Goal: Find specific page/section: Find specific page/section

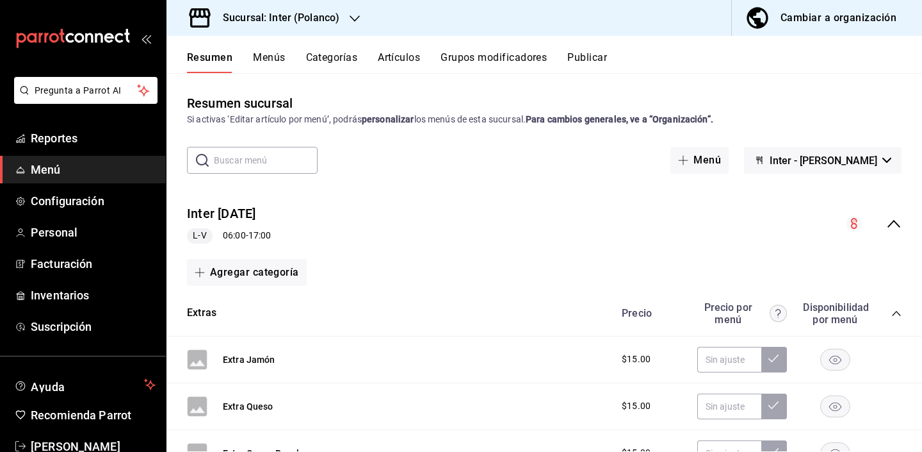
click at [411, 56] on button "Artículos" at bounding box center [399, 62] width 42 height 22
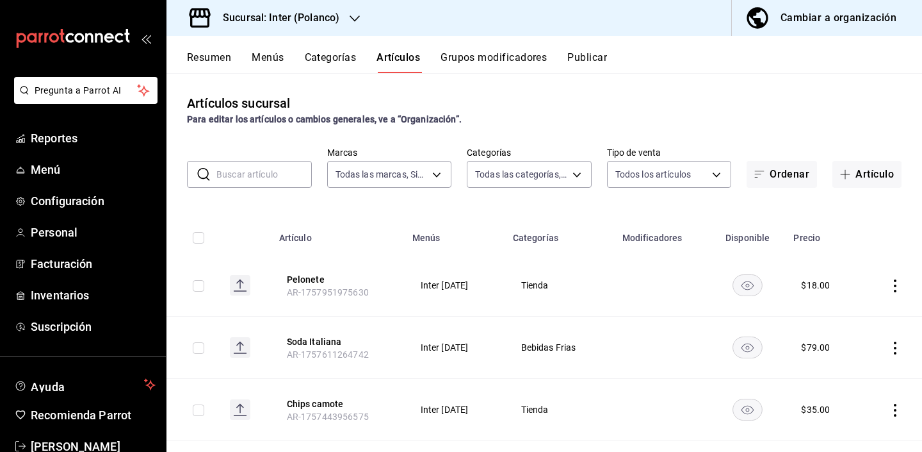
type input "a22f98e6-325f-4293-924e-6fed97b22470"
type input "2922a158-f656-4101-8466-3f57c430872e,7807658e-ca24-4cfa-a130-a47bcfe9514e,fe6c0…"
click at [266, 177] on input "text" at bounding box center [264, 174] width 95 height 26
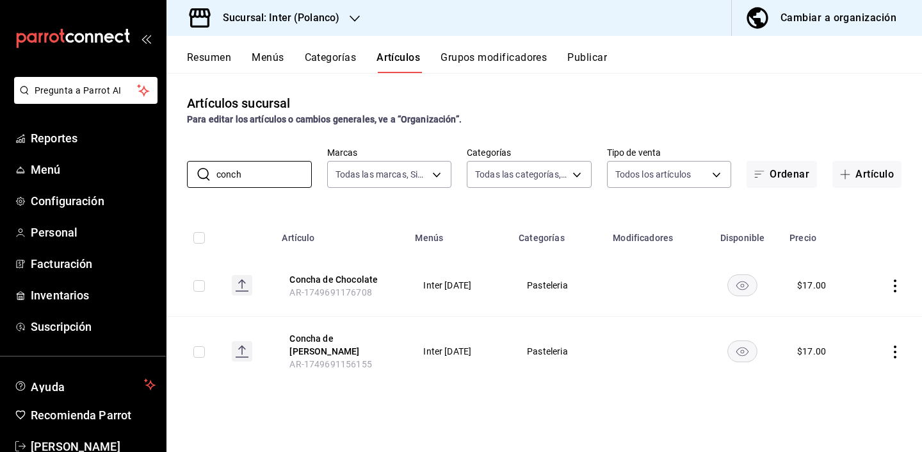
type input "conch"
click at [286, 22] on h3 "Sucursal: Inter (Polanco)" at bounding box center [276, 17] width 127 height 15
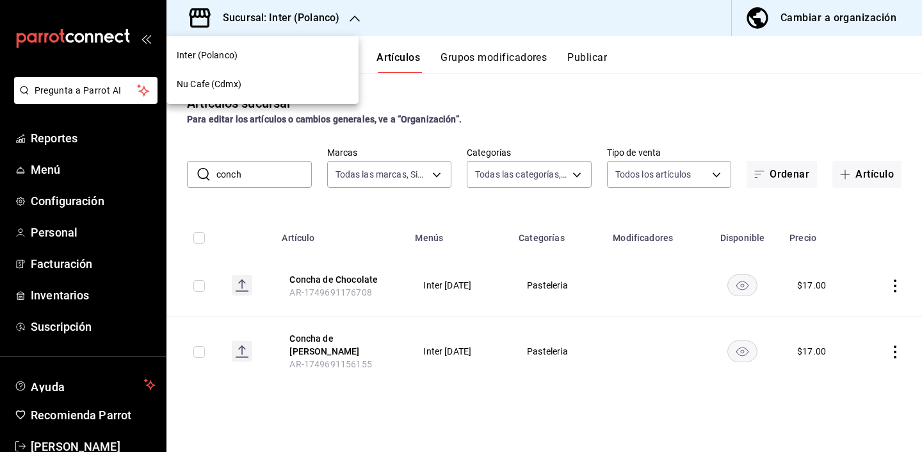
click at [259, 94] on div "Nu Cafe (Cdmx)" at bounding box center [263, 84] width 192 height 29
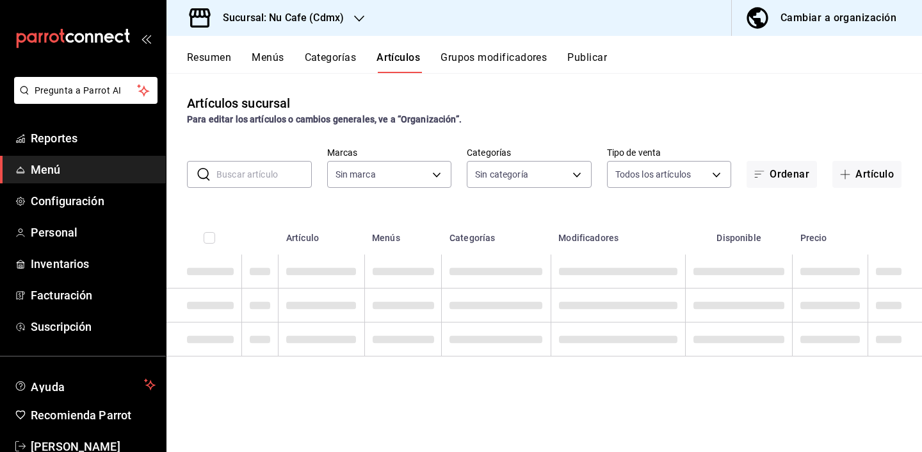
click at [86, 175] on span "Menú" at bounding box center [93, 169] width 125 height 17
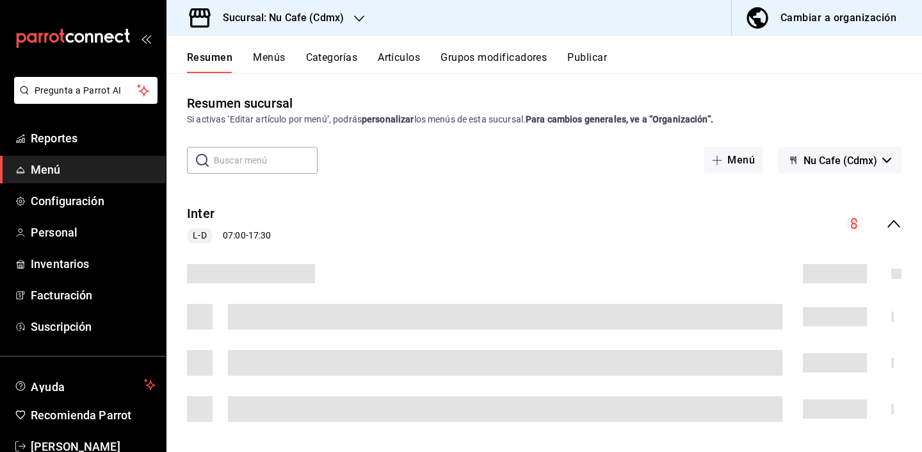
click at [392, 65] on button "Artículos" at bounding box center [399, 62] width 42 height 22
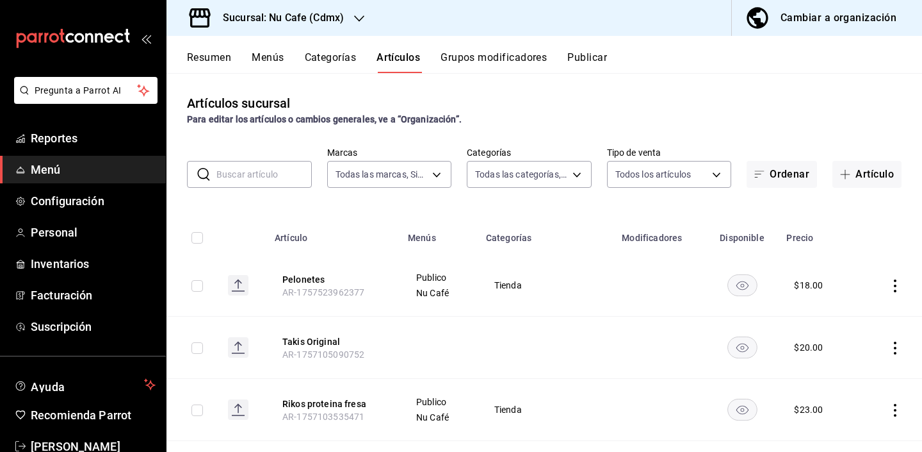
type input "0eed2892-7b63-413a-8f7e-1edbe76bc373"
click at [242, 181] on input "text" at bounding box center [264, 174] width 95 height 26
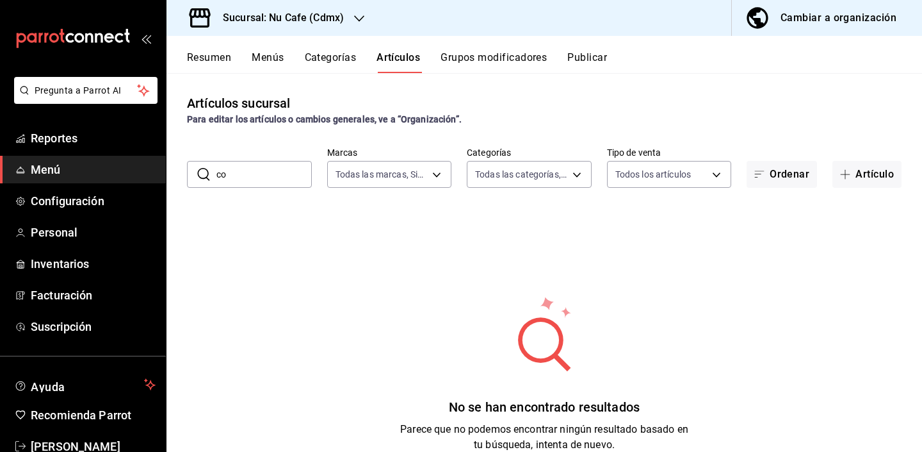
type input "c"
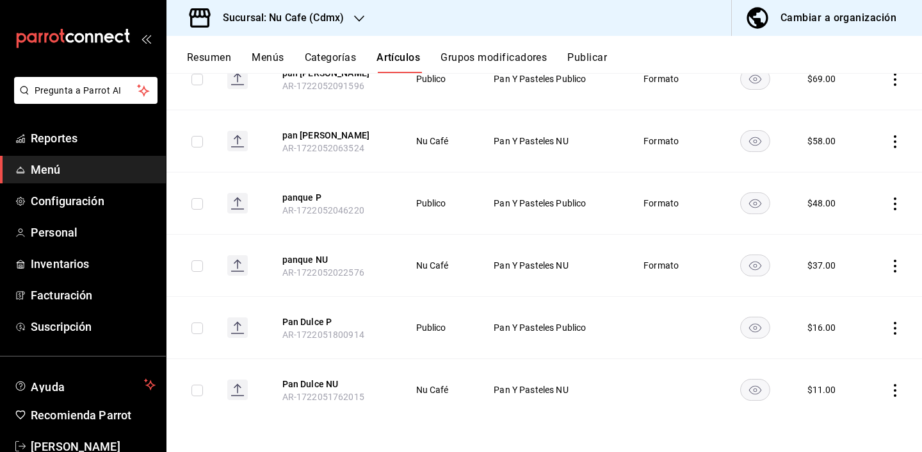
scroll to position [535, 0]
type input "pan"
click at [345, 17] on div "Sucursal: Nu Cafe (Cdmx)" at bounding box center [273, 18] width 193 height 36
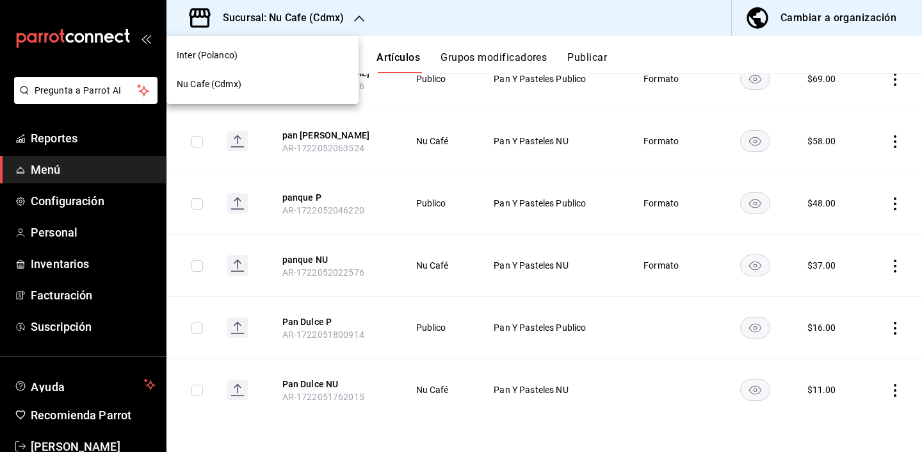
click at [316, 91] on div "Nu Cafe (Cdmx)" at bounding box center [263, 84] width 192 height 29
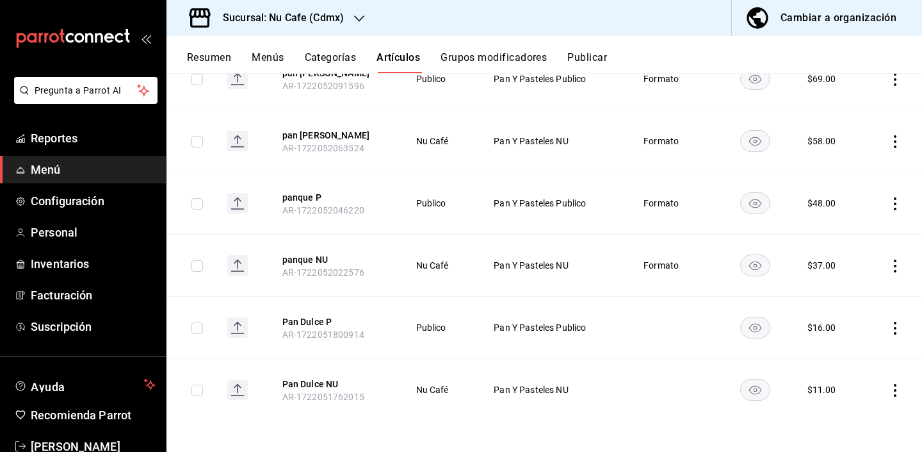
click at [329, 22] on h3 "Sucursal: Nu Cafe (Cdmx)" at bounding box center [278, 17] width 131 height 15
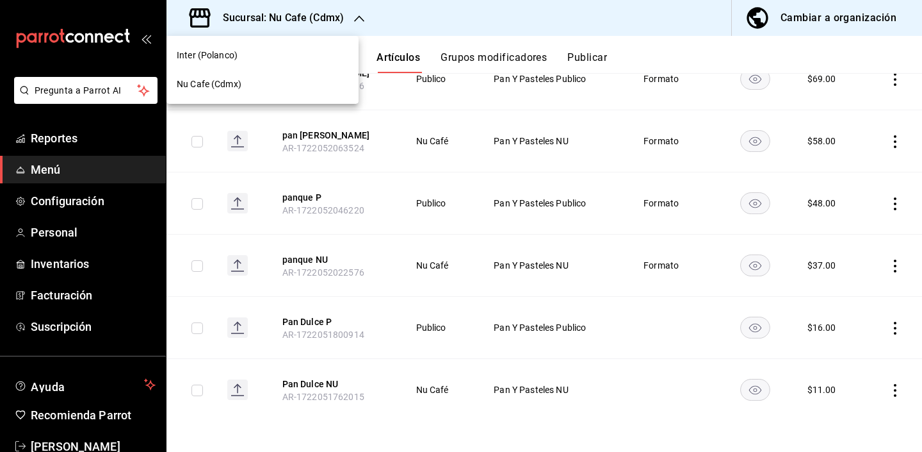
click at [300, 61] on div "Inter (Polanco)" at bounding box center [263, 55] width 172 height 13
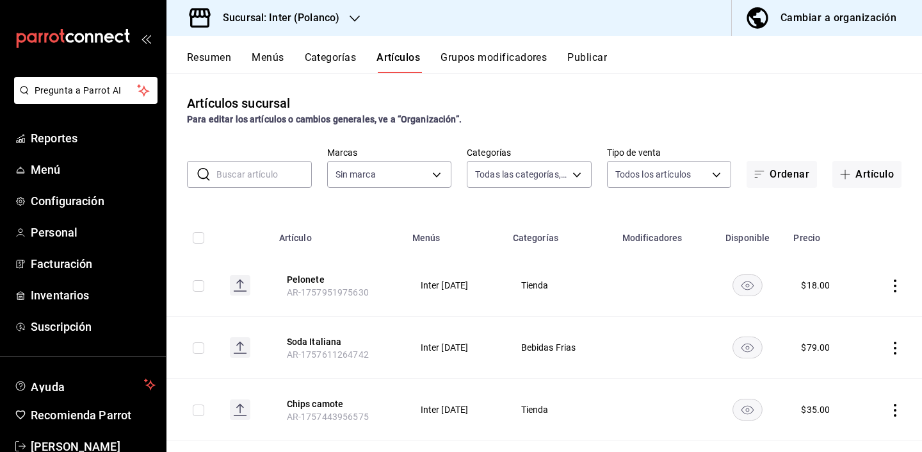
type input "2922a158-f656-4101-8466-3f57c430872e,7807658e-ca24-4cfa-a130-a47bcfe9514e,fe6c0…"
type input "a22f98e6-325f-4293-924e-6fed97b22470"
click at [257, 173] on input "text" at bounding box center [264, 174] width 95 height 26
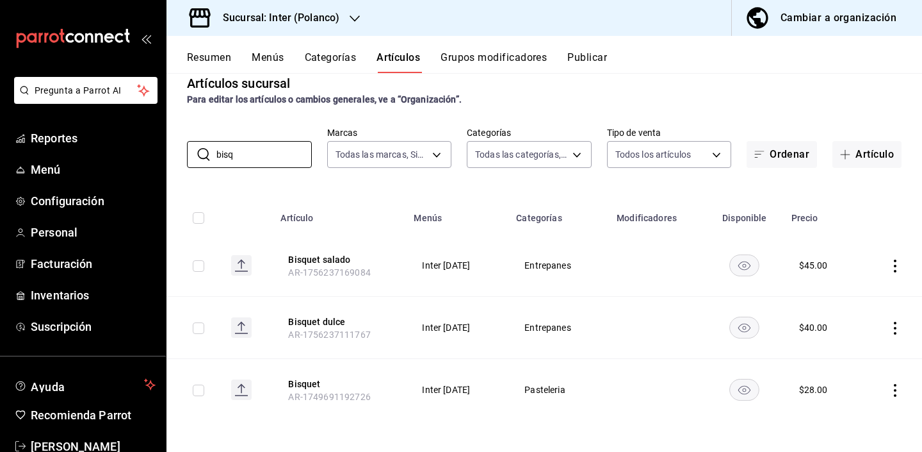
scroll to position [20, 0]
type input "b"
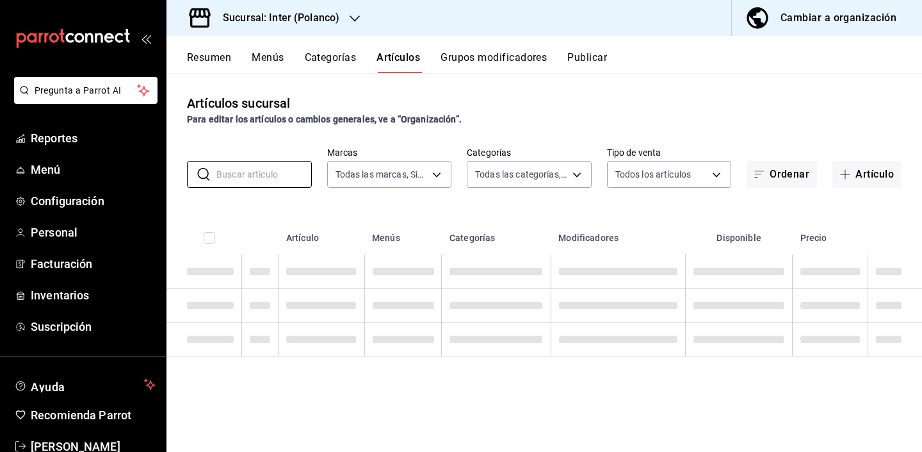
scroll to position [0, 0]
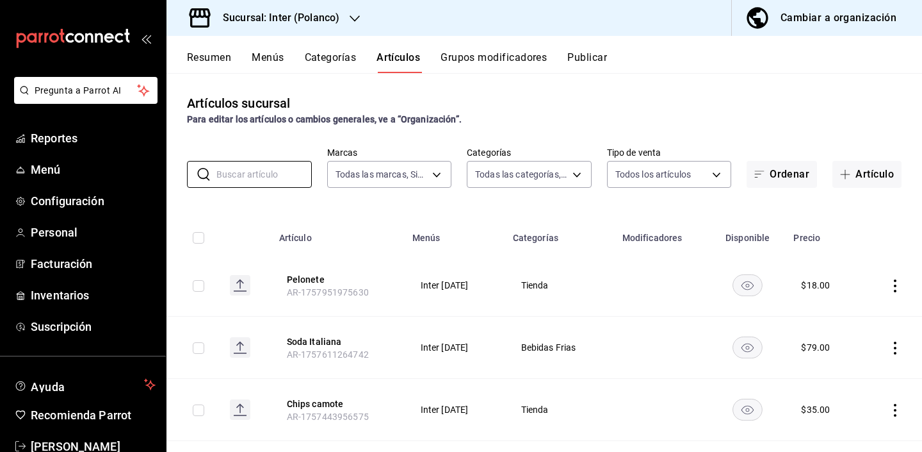
click at [306, 21] on h3 "Sucursal: Inter (Polanco)" at bounding box center [276, 17] width 127 height 15
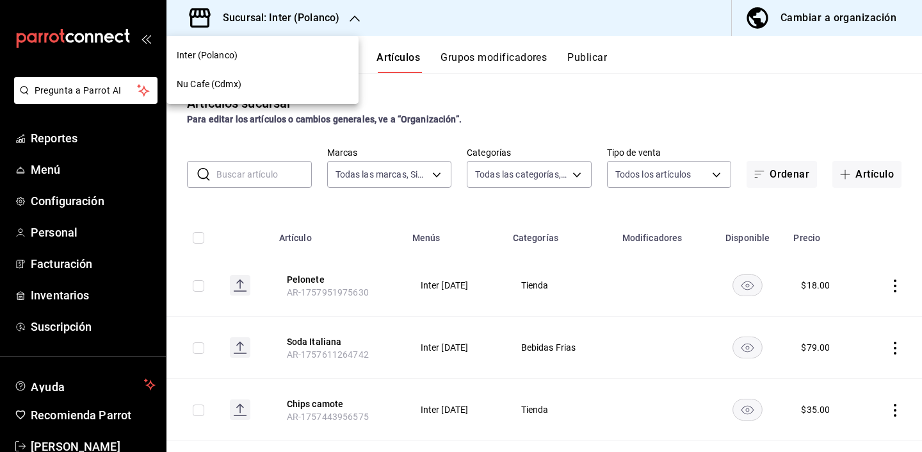
click at [449, 19] on div at bounding box center [461, 226] width 922 height 452
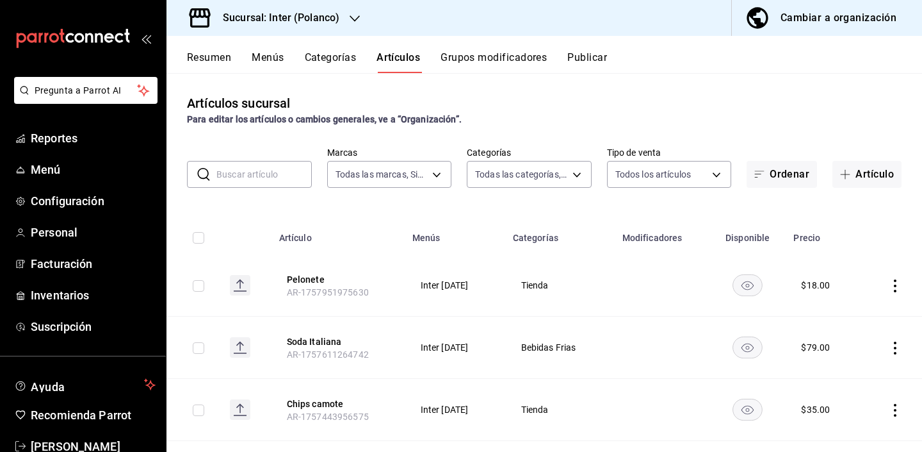
click at [265, 175] on input "text" at bounding box center [264, 174] width 95 height 26
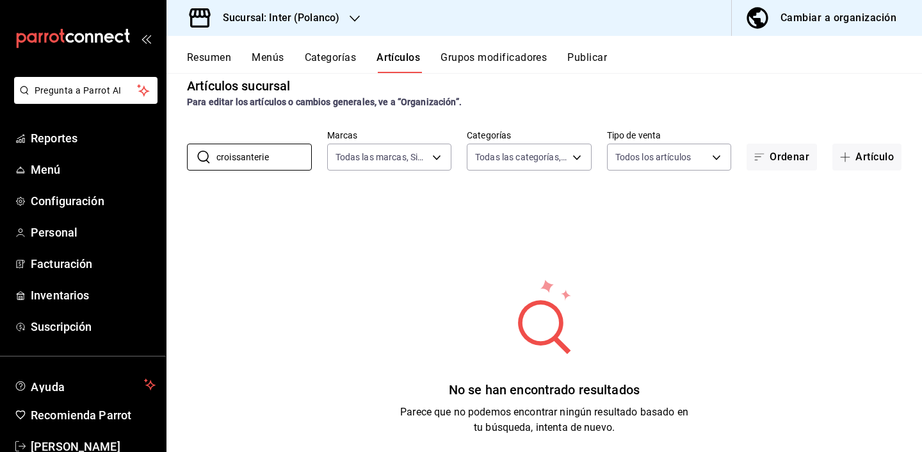
scroll to position [22, 0]
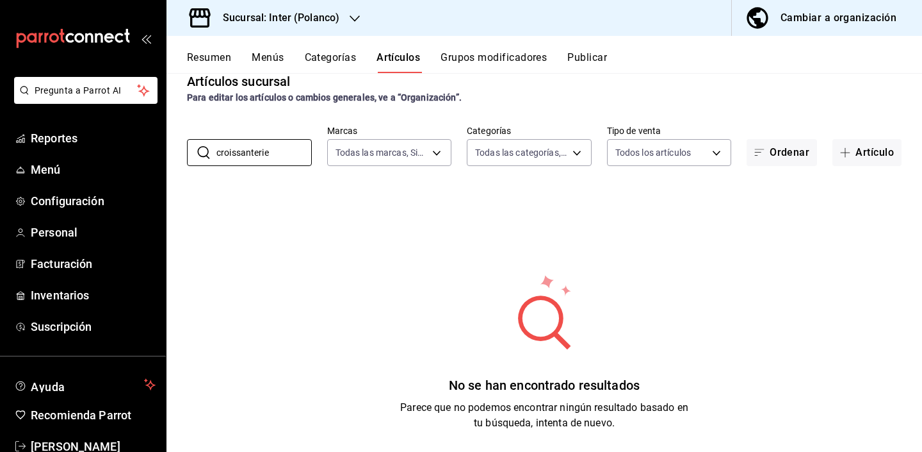
type input "croissanterie"
click at [345, 9] on div "Sucursal: Inter (Polanco)" at bounding box center [271, 18] width 188 height 36
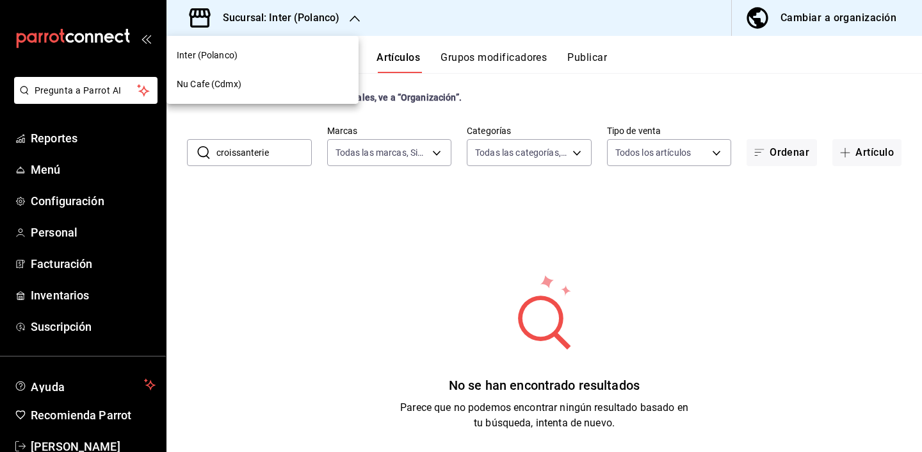
click at [300, 77] on div "Nu Cafe (Cdmx)" at bounding box center [263, 84] width 192 height 29
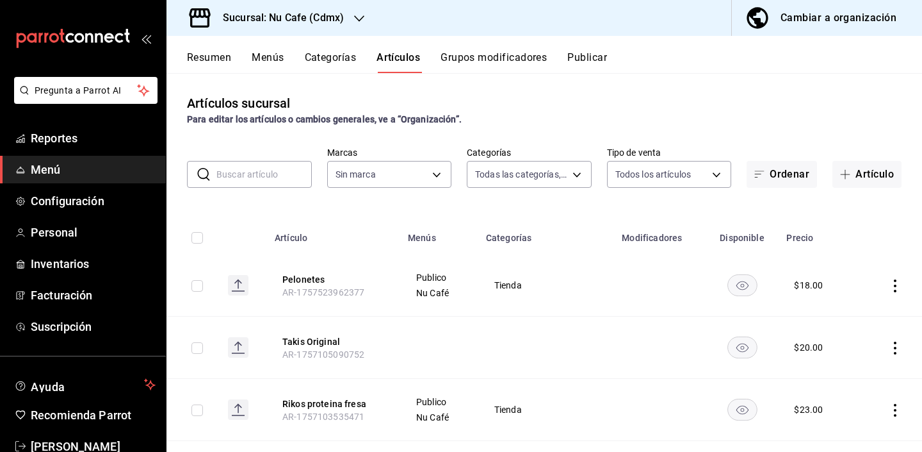
type input "bff11573-8288-425e-8a69-b3f5f84299b1,f592ace0-87a9-4565-a19c-ed486b3f4afa,9f45e…"
click at [256, 177] on input "text" at bounding box center [264, 174] width 95 height 26
type input "0eed2892-7b63-413a-8f7e-1edbe76bc373"
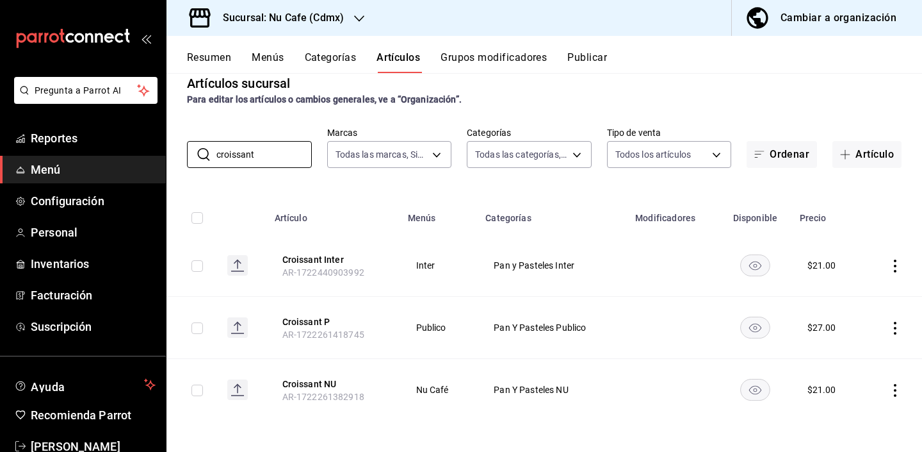
scroll to position [20, 0]
drag, startPoint x: 275, startPoint y: 155, endPoint x: 162, endPoint y: 147, distance: 113.0
click at [161, 151] on div "Pregunta a Parrot AI Reportes Menú Configuración Personal Inventarios Facturaci…" at bounding box center [461, 226] width 922 height 452
drag, startPoint x: 272, startPoint y: 150, endPoint x: 153, endPoint y: 145, distance: 119.2
click at [153, 147] on div "Pregunta a Parrot AI Reportes Menú Configuración Personal Inventarios Facturaci…" at bounding box center [461, 226] width 922 height 452
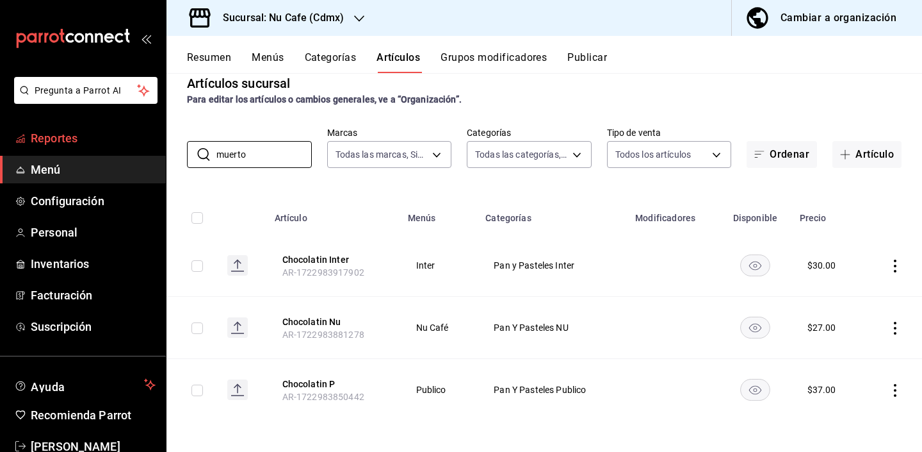
scroll to position [0, 0]
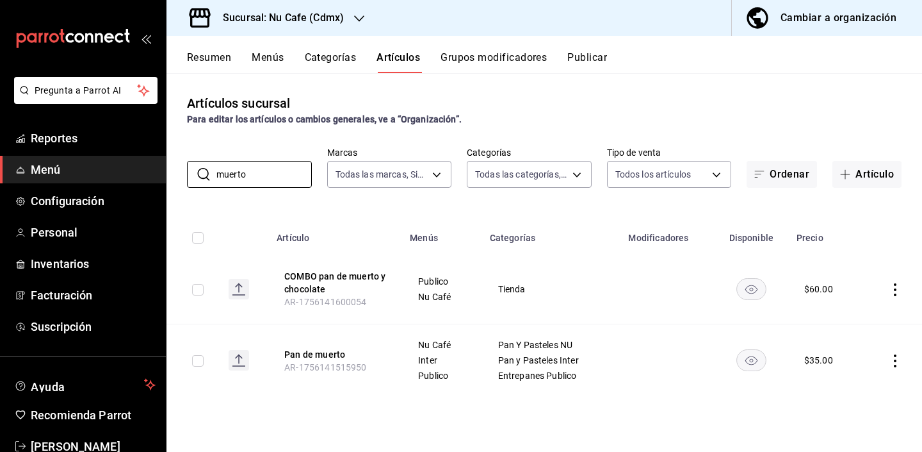
drag, startPoint x: 263, startPoint y: 171, endPoint x: 146, endPoint y: 168, distance: 116.6
click at [147, 171] on div "Pregunta a Parrot AI Reportes Menú Configuración Personal Inventarios Facturaci…" at bounding box center [461, 226] width 922 height 452
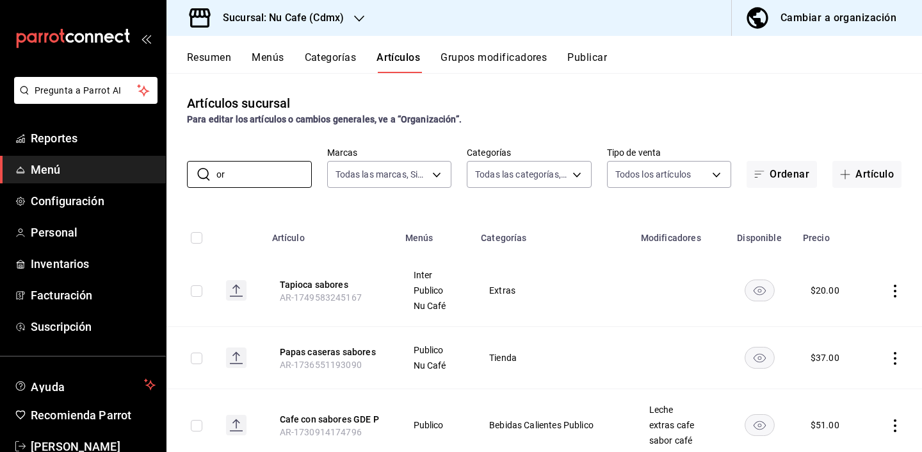
type input "o"
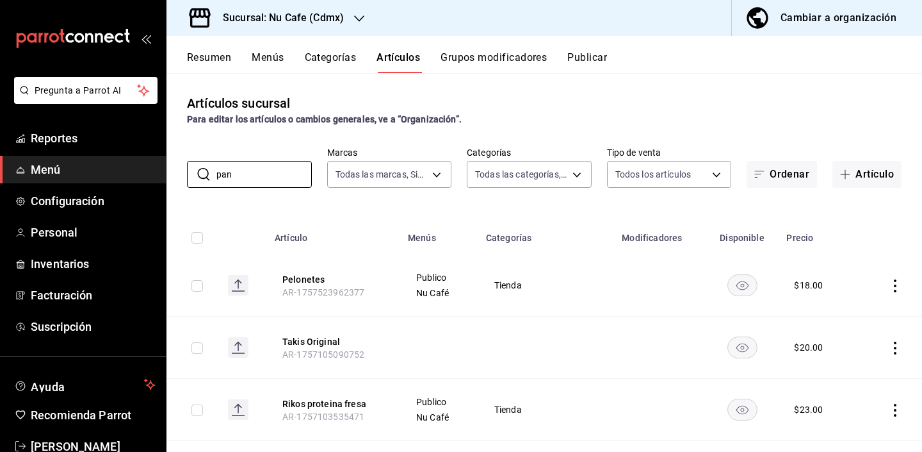
type input "pan d"
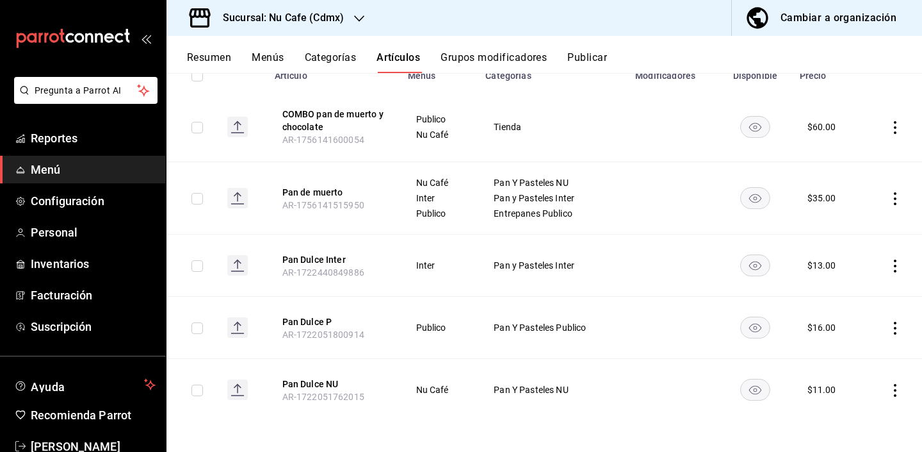
scroll to position [162, 0]
